Goal: Information Seeking & Learning: Learn about a topic

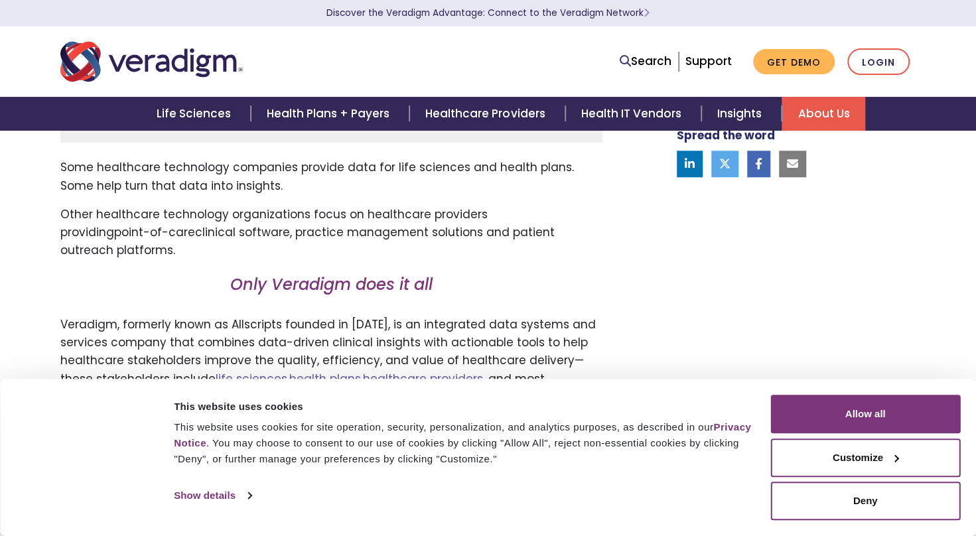
scroll to position [796, 0]
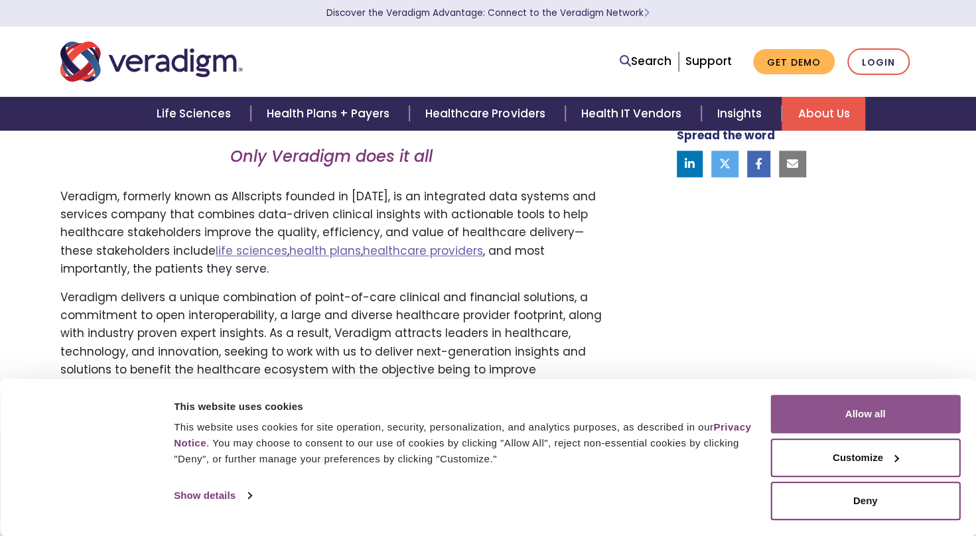
click at [865, 419] on button "Allow all" at bounding box center [865, 414] width 190 height 38
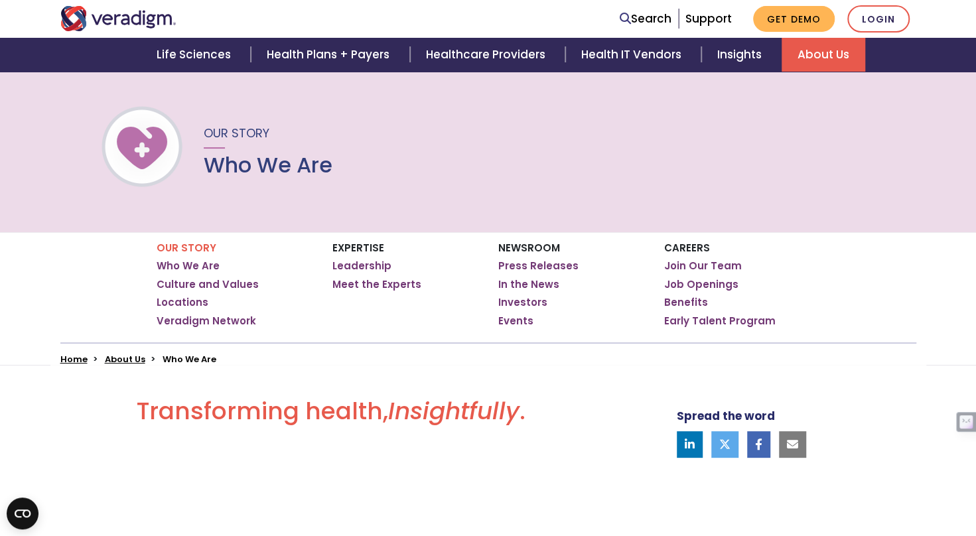
scroll to position [0, 0]
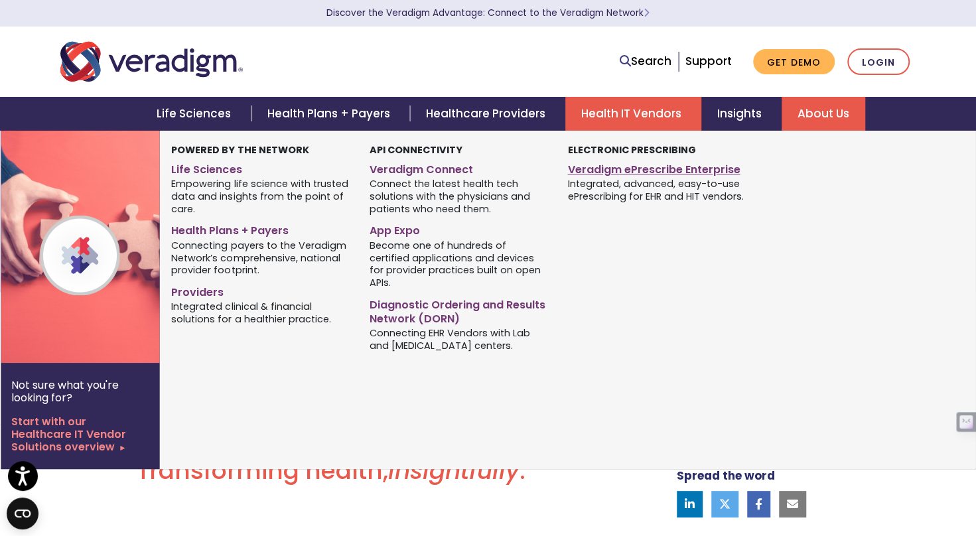
click at [632, 176] on link "Veradigm ePrescribe Enterprise" at bounding box center [656, 167] width 178 height 19
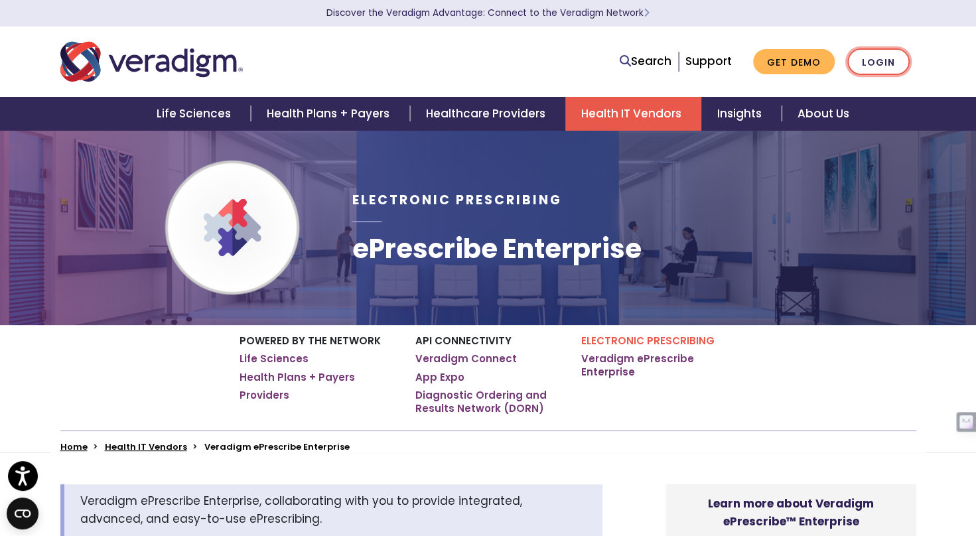
click at [862, 70] on link "Login" at bounding box center [878, 61] width 62 height 27
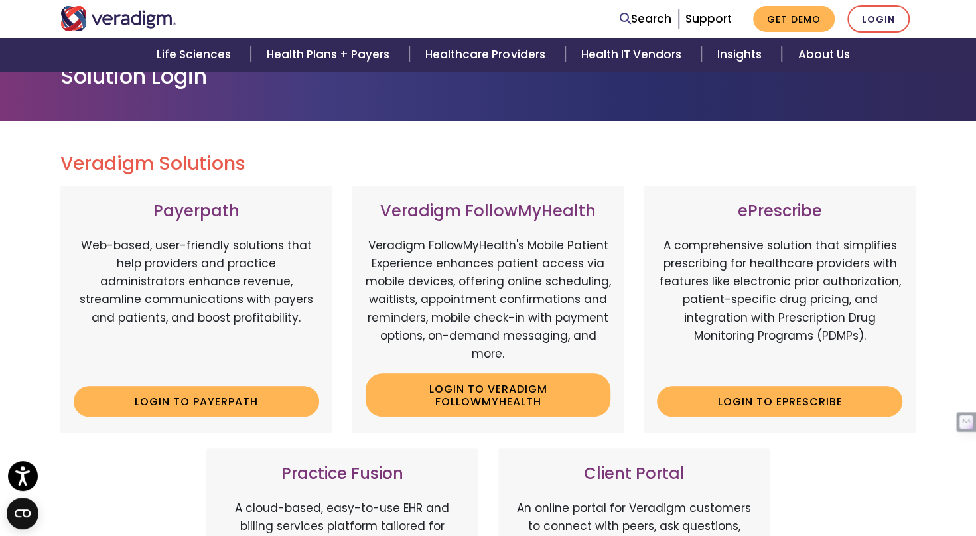
scroll to position [154, 0]
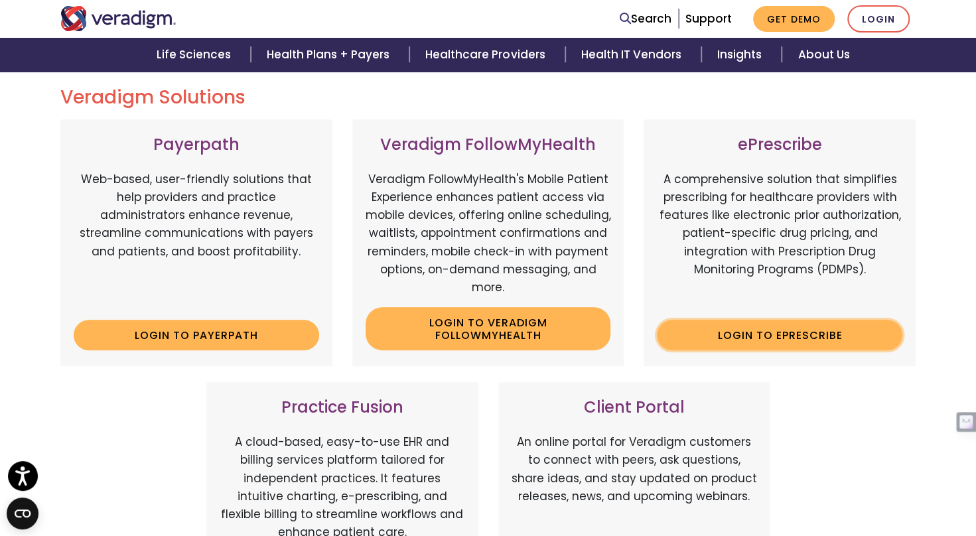
click at [768, 336] on link "Login to ePrescribe" at bounding box center [779, 335] width 245 height 31
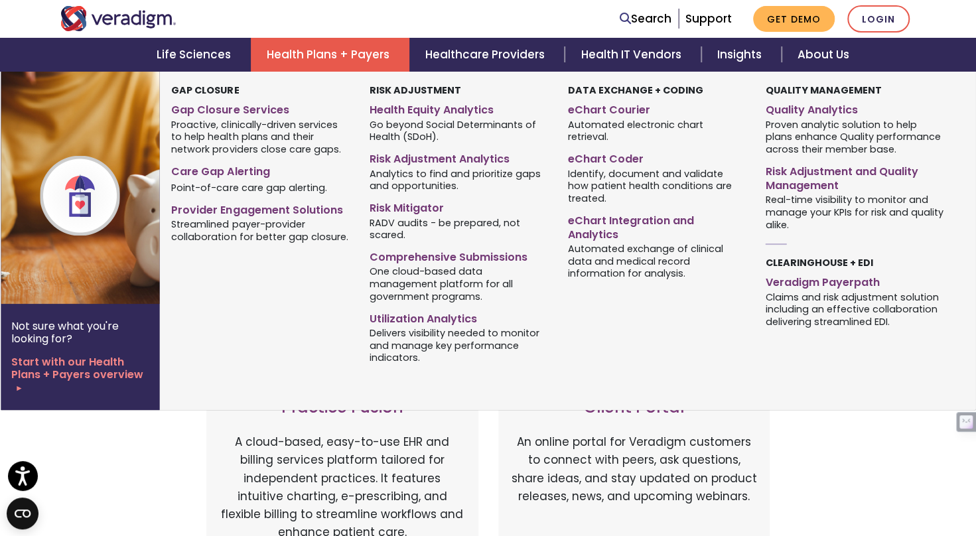
click at [314, 49] on link "Health Plans + Payers" at bounding box center [330, 55] width 159 height 34
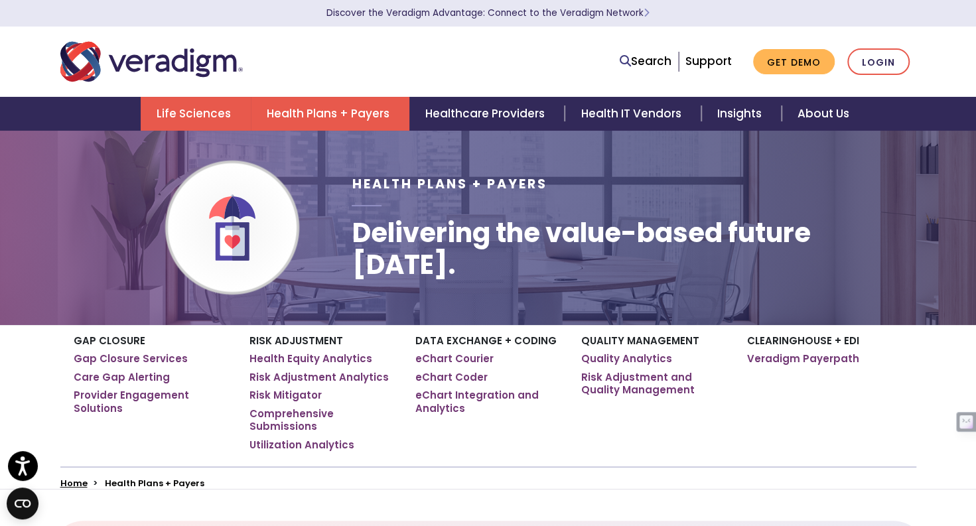
click at [169, 107] on link "Life Sciences" at bounding box center [196, 114] width 110 height 34
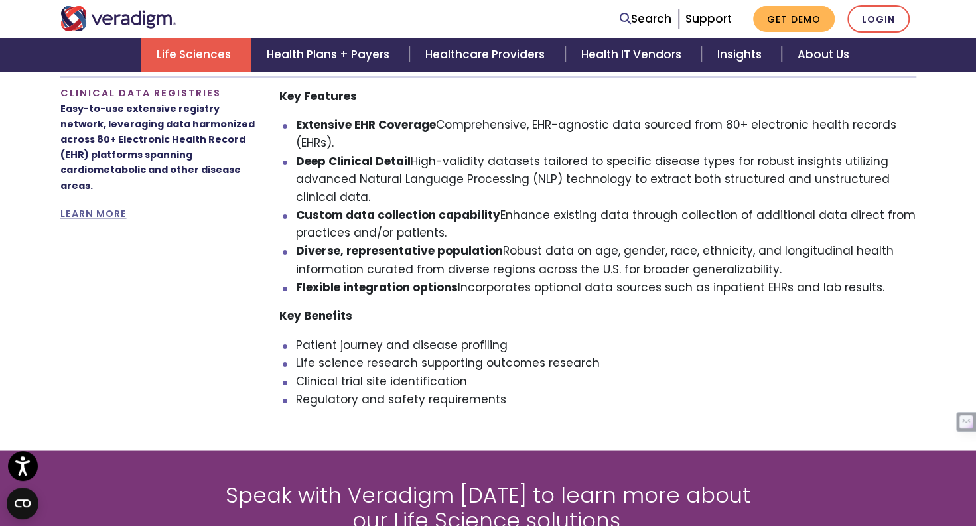
scroll to position [1128, 0]
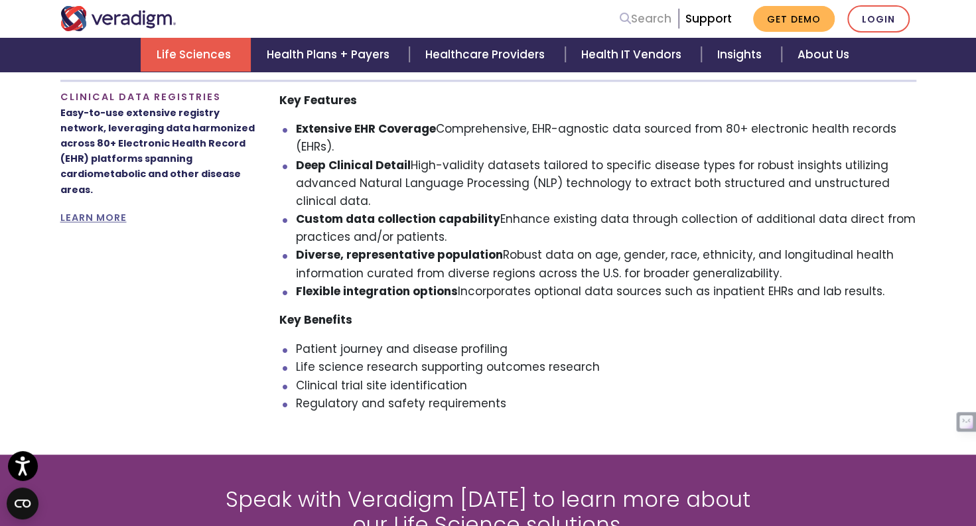
click at [662, 17] on link "Search" at bounding box center [646, 19] width 52 height 18
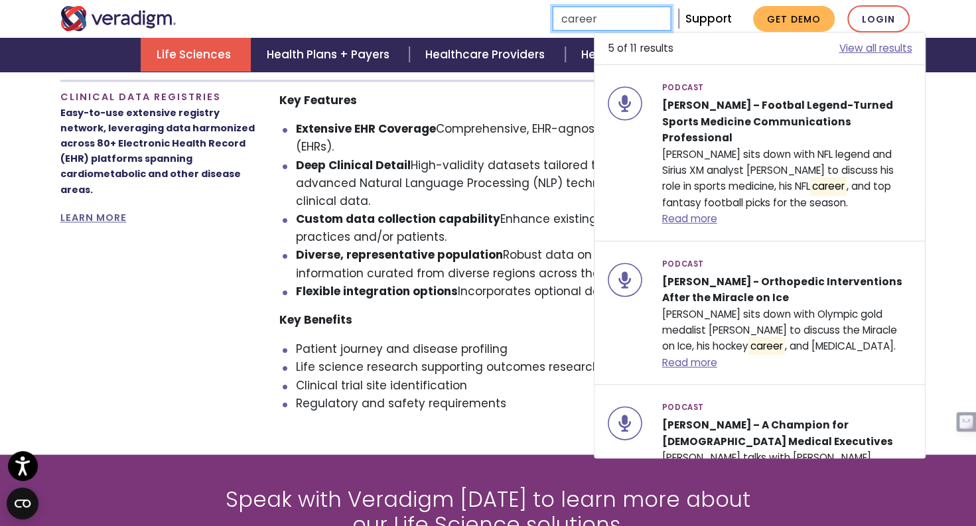
type input "career"
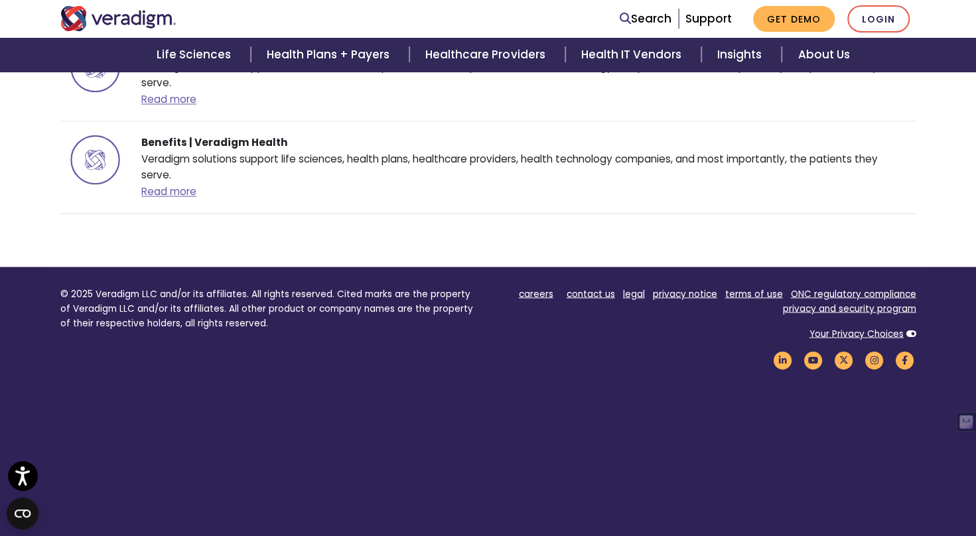
scroll to position [1179, 0]
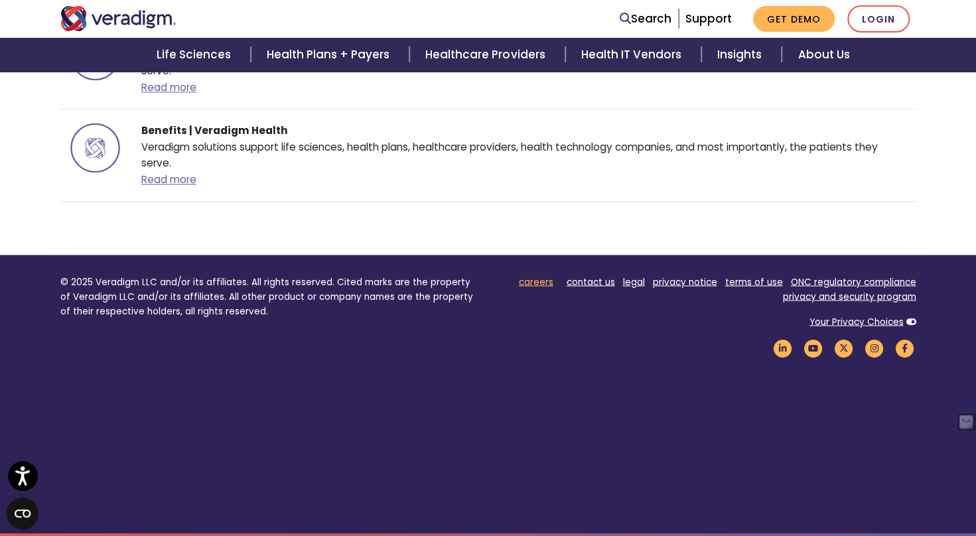
click at [539, 282] on link "careers" at bounding box center [536, 281] width 34 height 13
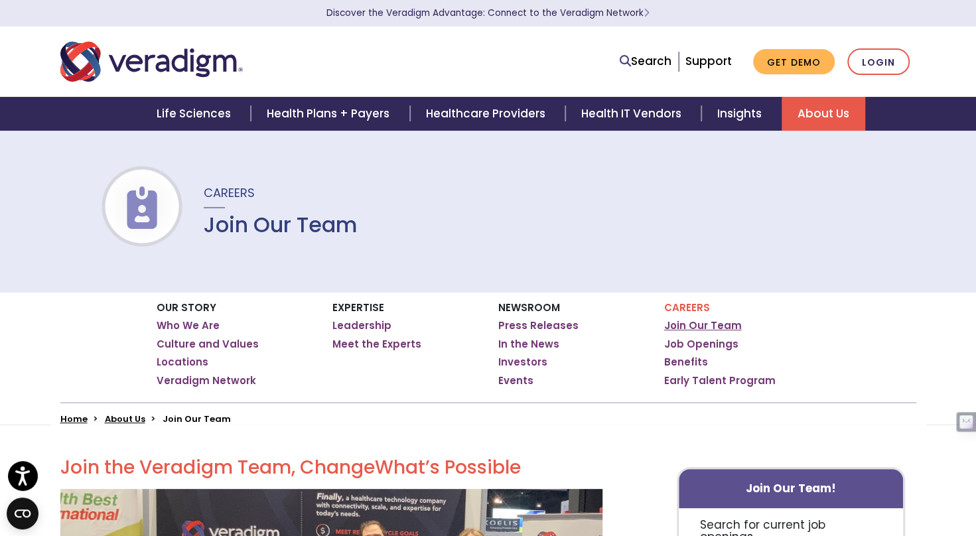
click at [702, 327] on link "Join Our Team" at bounding box center [703, 325] width 78 height 13
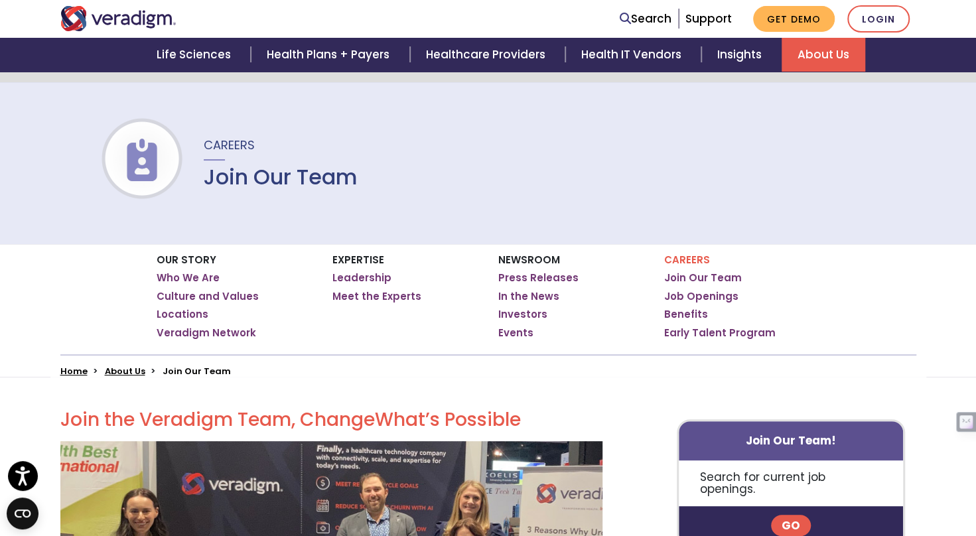
scroll to position [199, 0]
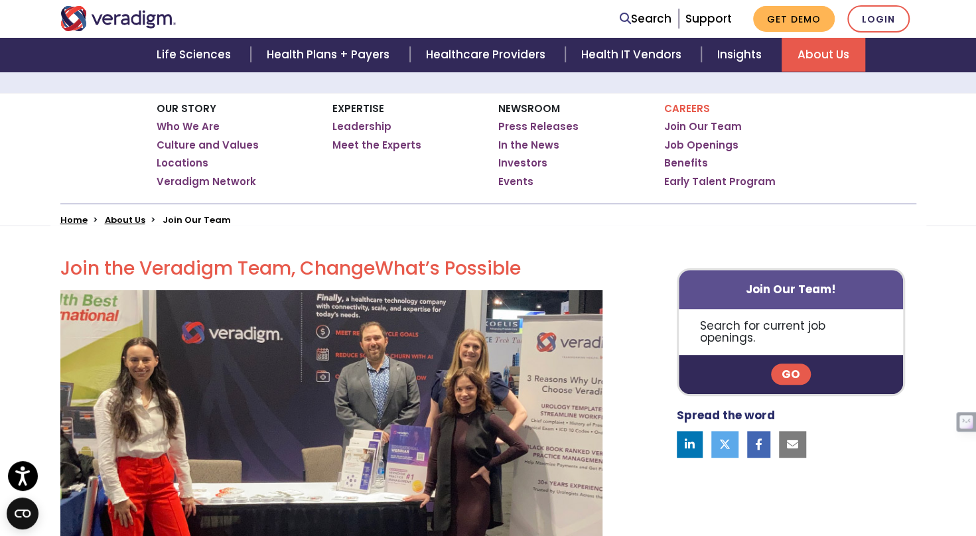
click at [783, 364] on link "Go" at bounding box center [791, 374] width 40 height 21
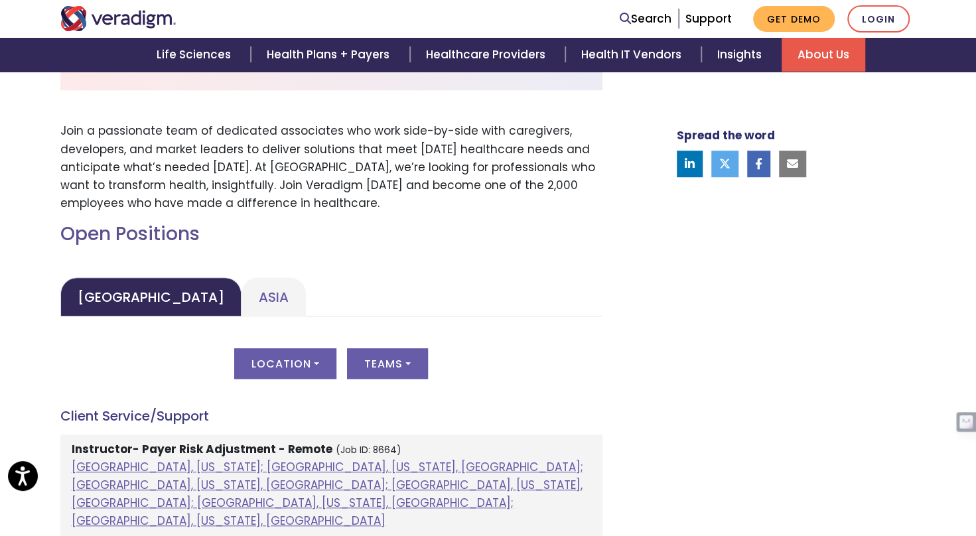
scroll to position [464, 0]
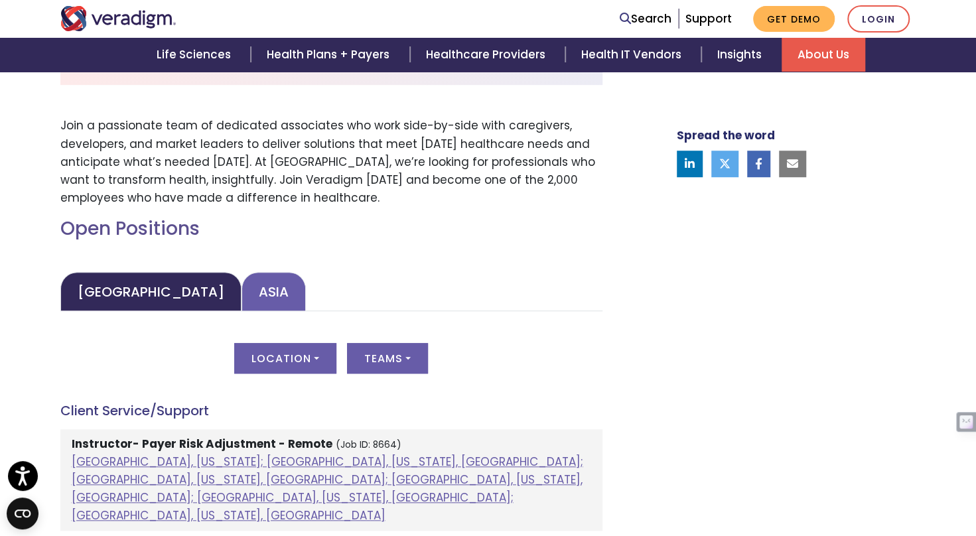
click at [241, 293] on link "Asia" at bounding box center [273, 291] width 64 height 39
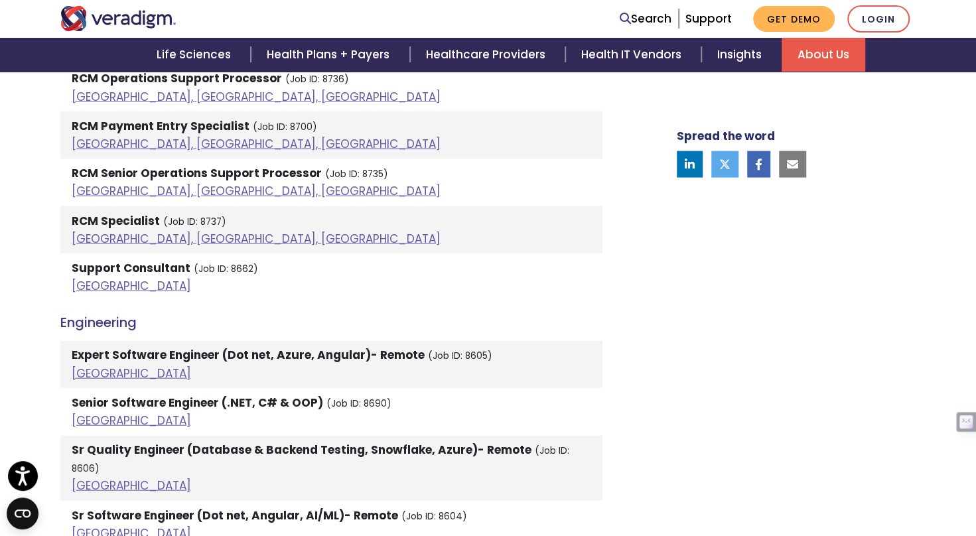
scroll to position [1526, 0]
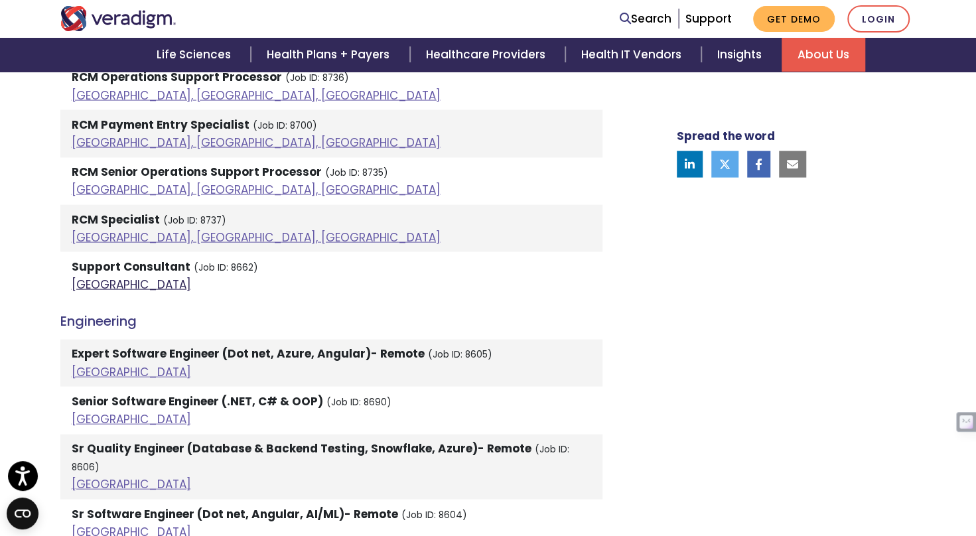
click at [76, 286] on link "[GEOGRAPHIC_DATA]" at bounding box center [131, 285] width 119 height 16
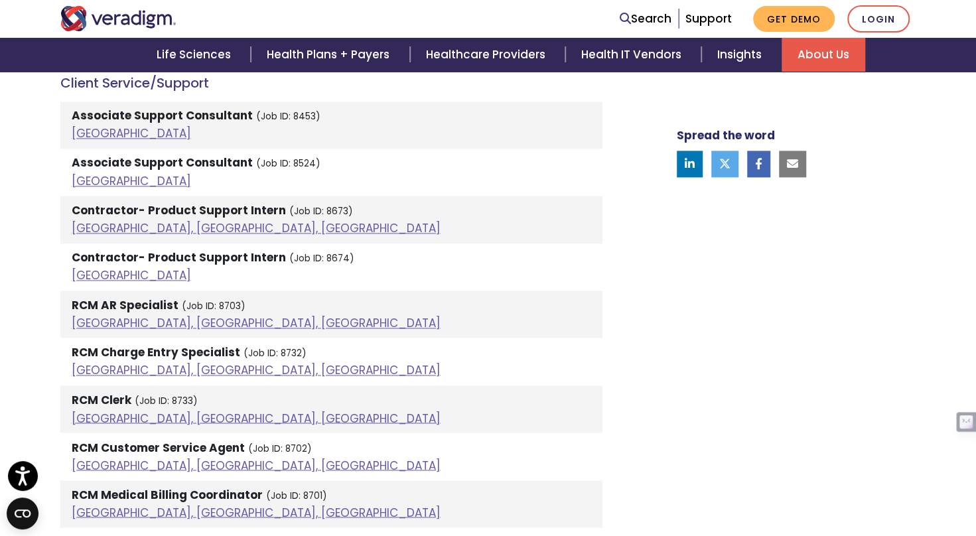
scroll to position [995, 0]
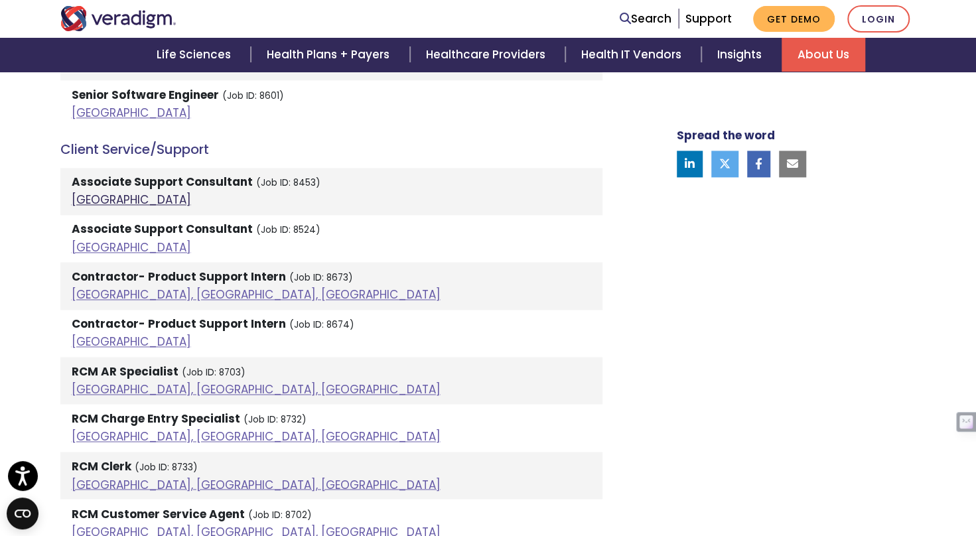
click at [82, 195] on link "[GEOGRAPHIC_DATA]" at bounding box center [131, 200] width 119 height 16
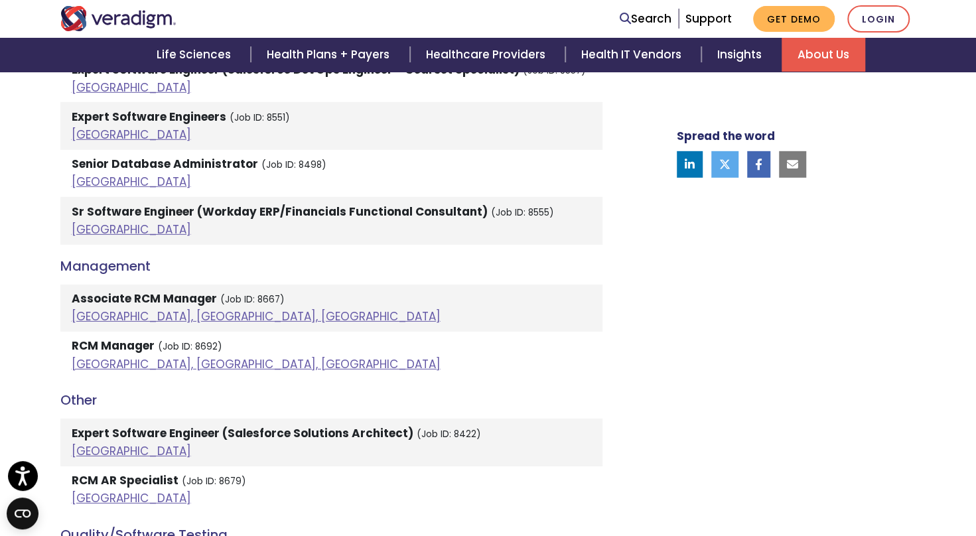
scroll to position [2322, 0]
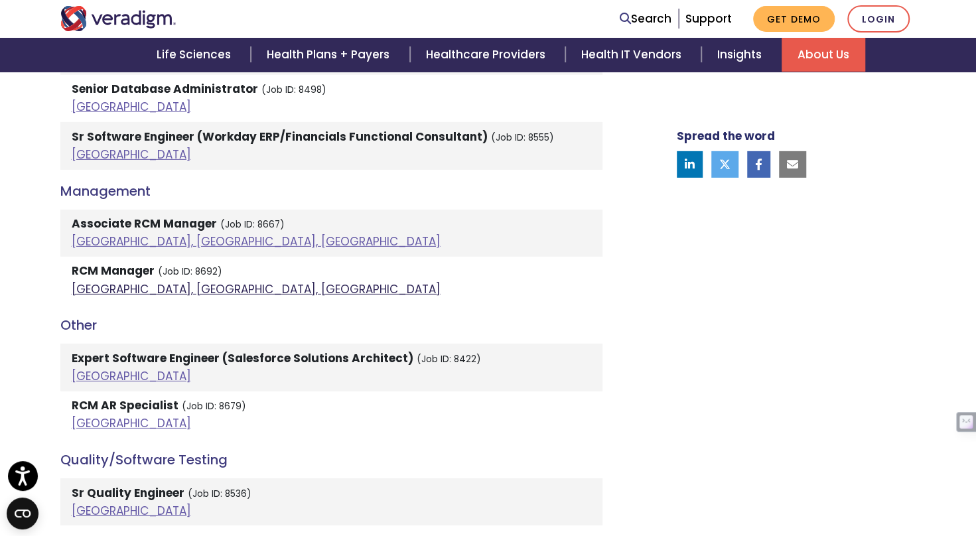
click at [125, 281] on link "[GEOGRAPHIC_DATA], [GEOGRAPHIC_DATA], [GEOGRAPHIC_DATA]" at bounding box center [256, 289] width 369 height 16
click at [84, 415] on link "[GEOGRAPHIC_DATA]" at bounding box center [131, 423] width 119 height 16
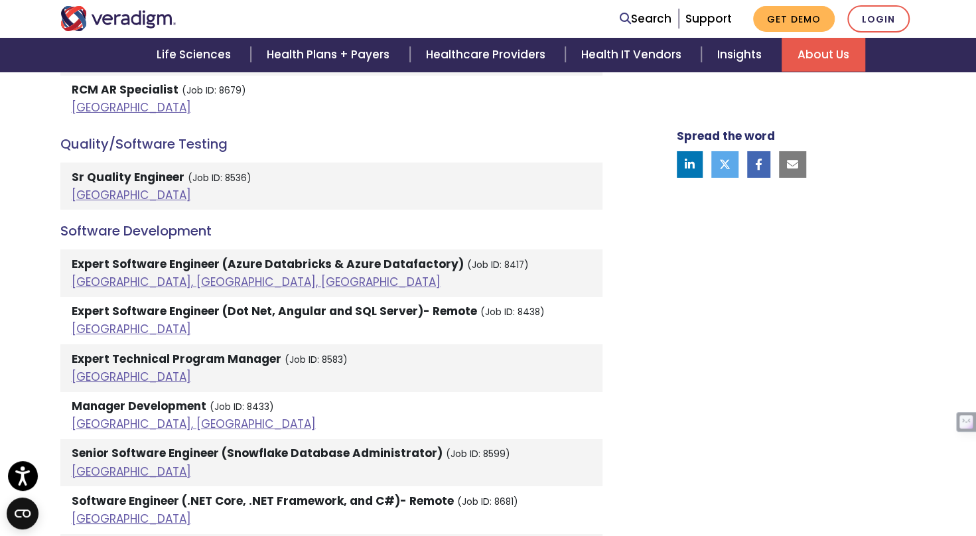
scroll to position [2653, 0]
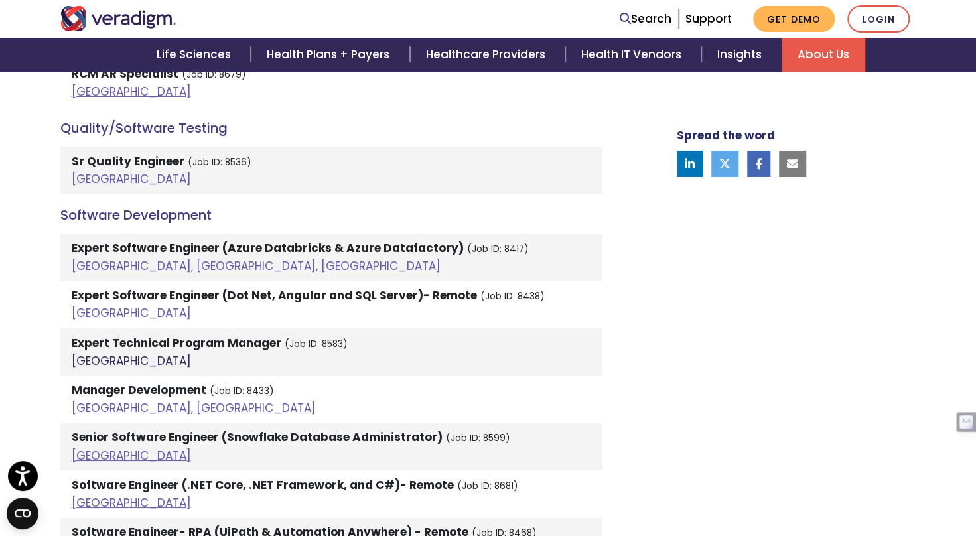
click at [80, 353] on link "[GEOGRAPHIC_DATA]" at bounding box center [131, 361] width 119 height 16
